Goal: Register for event/course

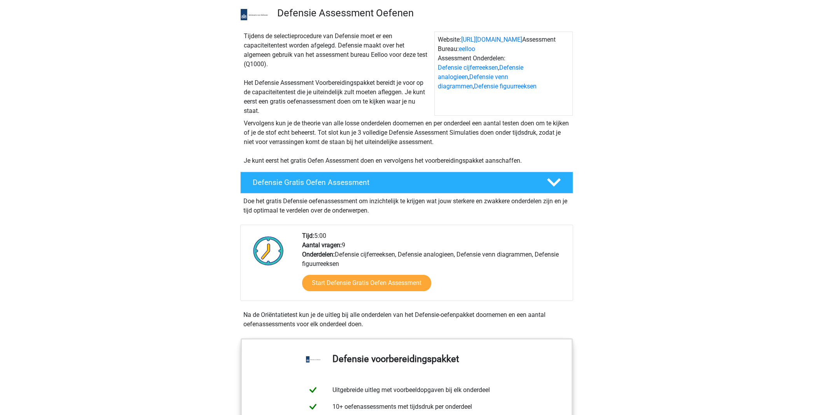
scroll to position [152, 0]
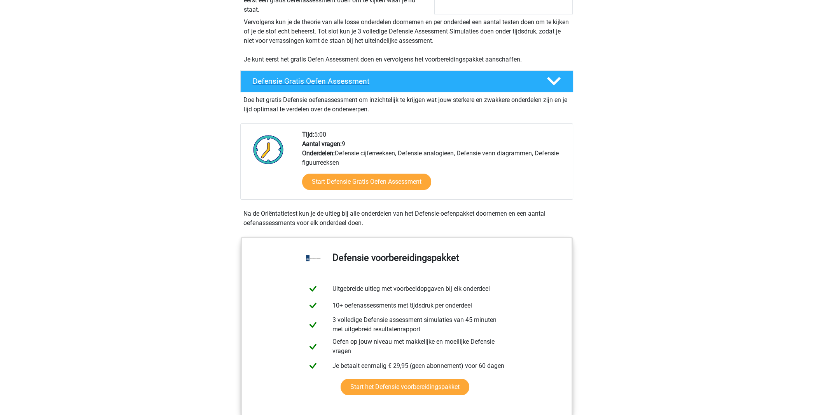
click at [550, 88] on icon at bounding box center [554, 81] width 14 height 14
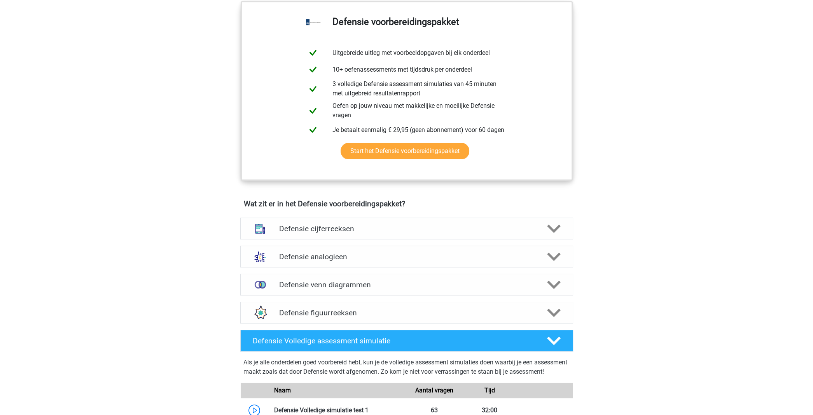
scroll to position [253, 0]
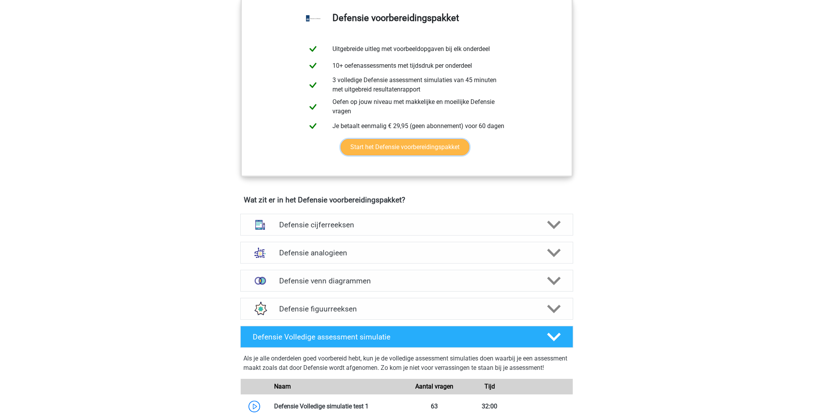
click at [439, 155] on link "Start het Defensie voorbereidingspakket" at bounding box center [405, 147] width 129 height 16
